Goal: Information Seeking & Learning: Learn about a topic

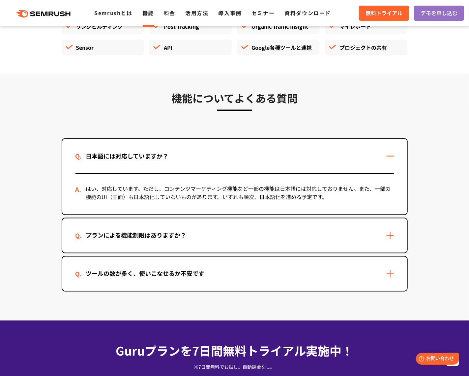
scroll to position [1893, 0]
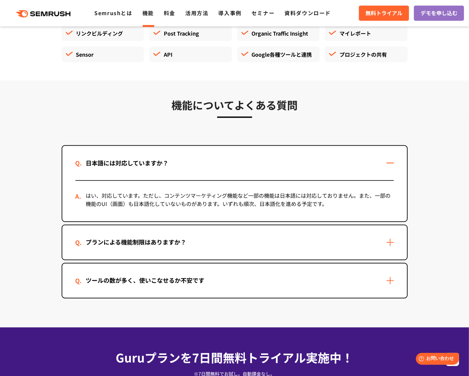
click at [239, 228] on div "プランによる機能制限はありますか？" at bounding box center [234, 242] width 344 height 34
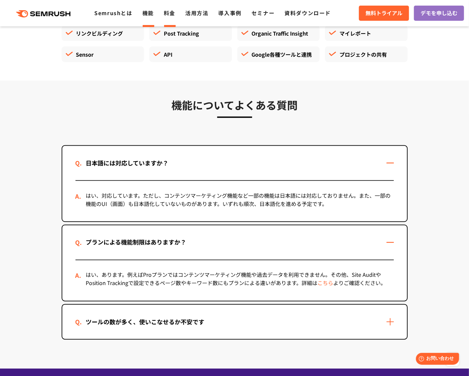
click at [166, 12] on link "料金" at bounding box center [170, 13] width 12 height 8
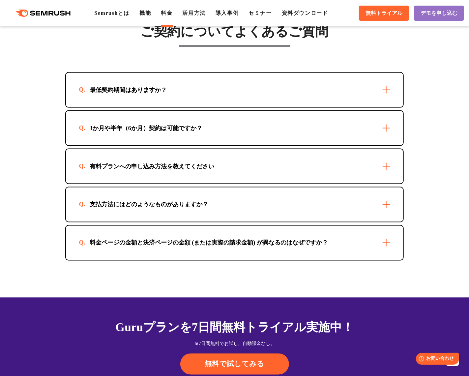
scroll to position [1904, 0]
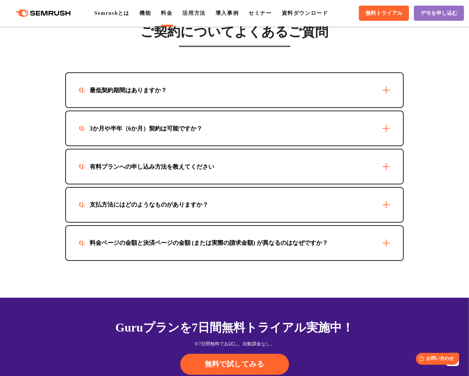
click at [214, 86] on div "最低契約期間はありますか？" at bounding box center [234, 90] width 337 height 34
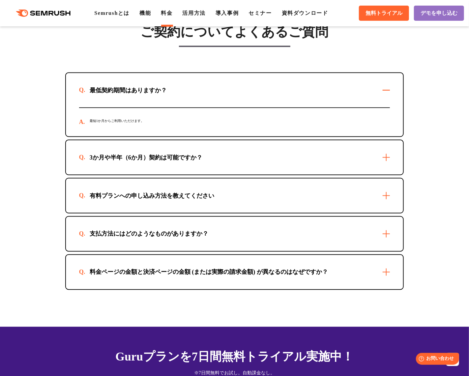
click at [192, 163] on div "3か月や半年（6か月）契約は可能ですか？" at bounding box center [234, 157] width 337 height 34
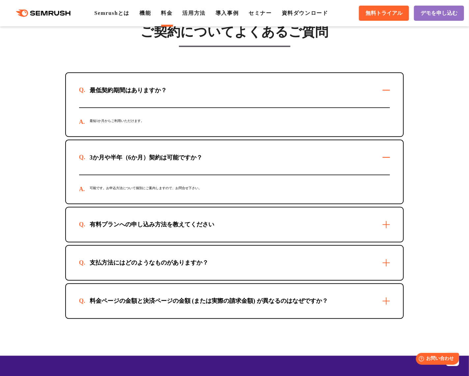
click at [220, 232] on div "有料プランへの申し込み方法を教えてください" at bounding box center [234, 224] width 337 height 34
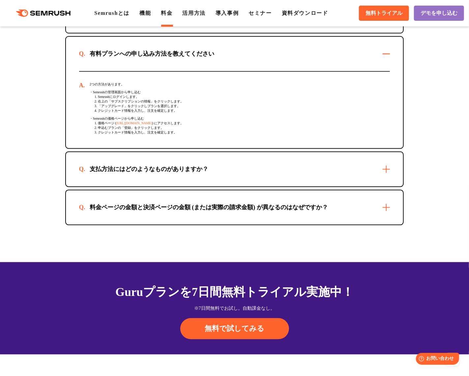
scroll to position [2075, 0]
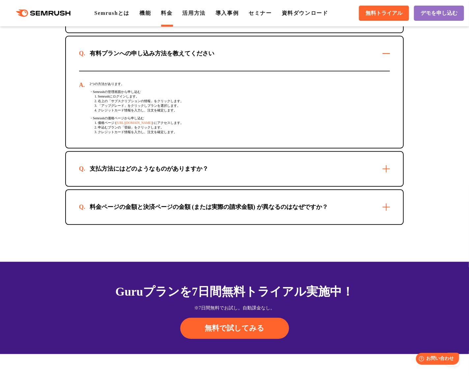
click at [197, 176] on div "支払方法にはどのようなものがありますか？" at bounding box center [234, 169] width 337 height 34
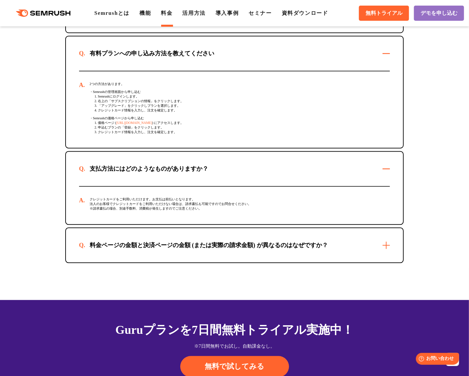
click at [199, 247] on div "料金ページの金額と決済ページの金額 (または実際の請求金額) が異なるのはなぜですか？" at bounding box center [208, 245] width 259 height 8
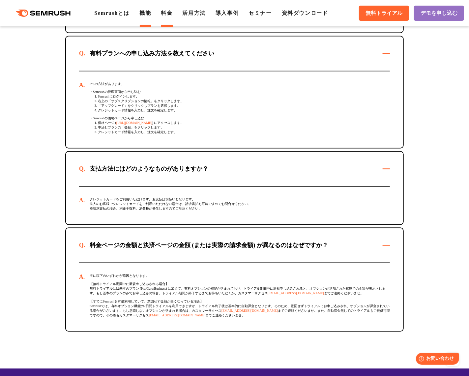
click at [147, 14] on link "機能" at bounding box center [145, 13] width 12 height 6
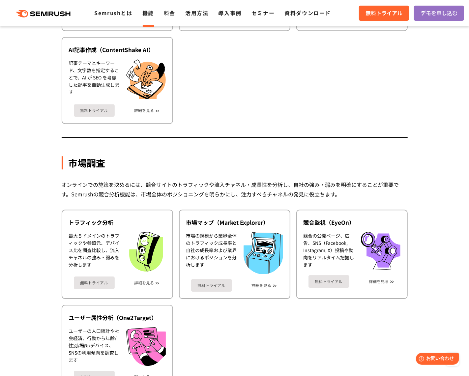
scroll to position [991, 0]
